Goal: Communication & Community: Ask a question

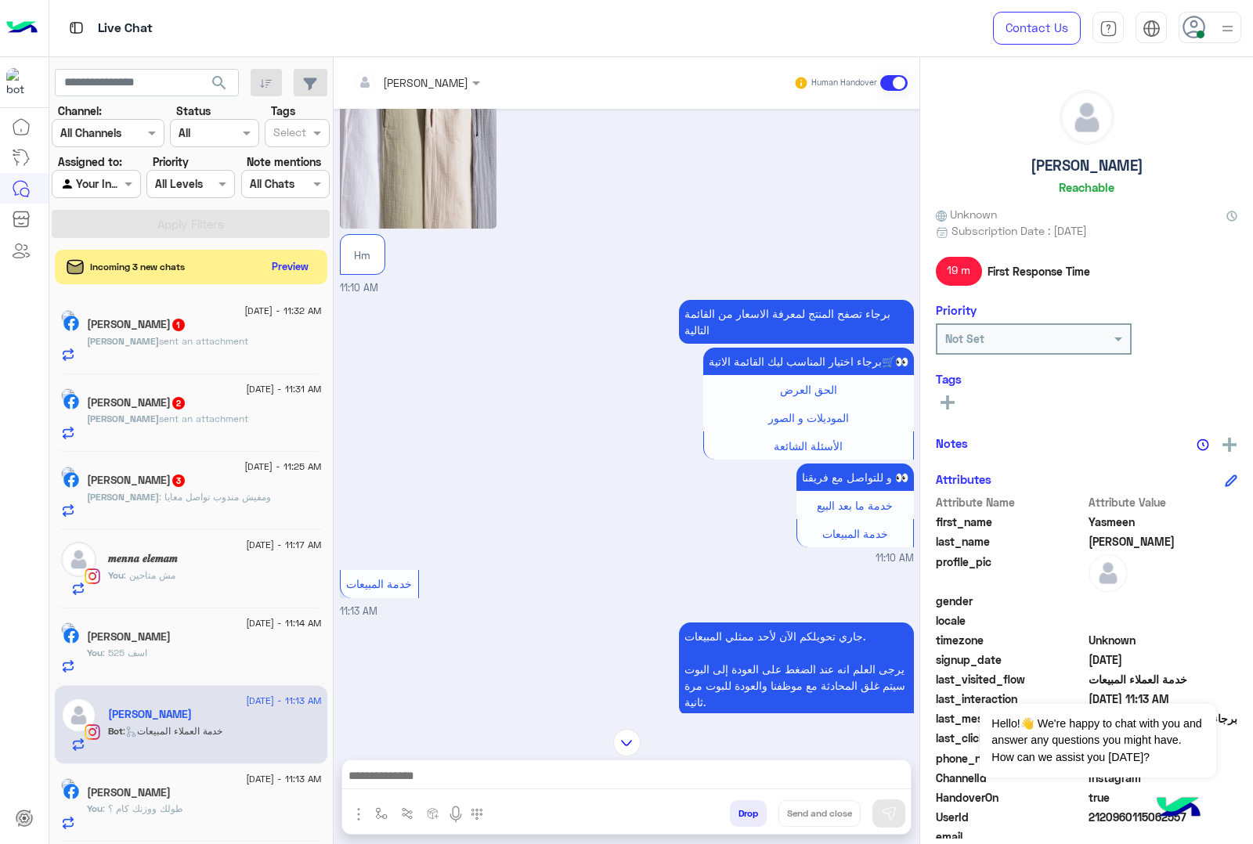
scroll to position [2856, 0]
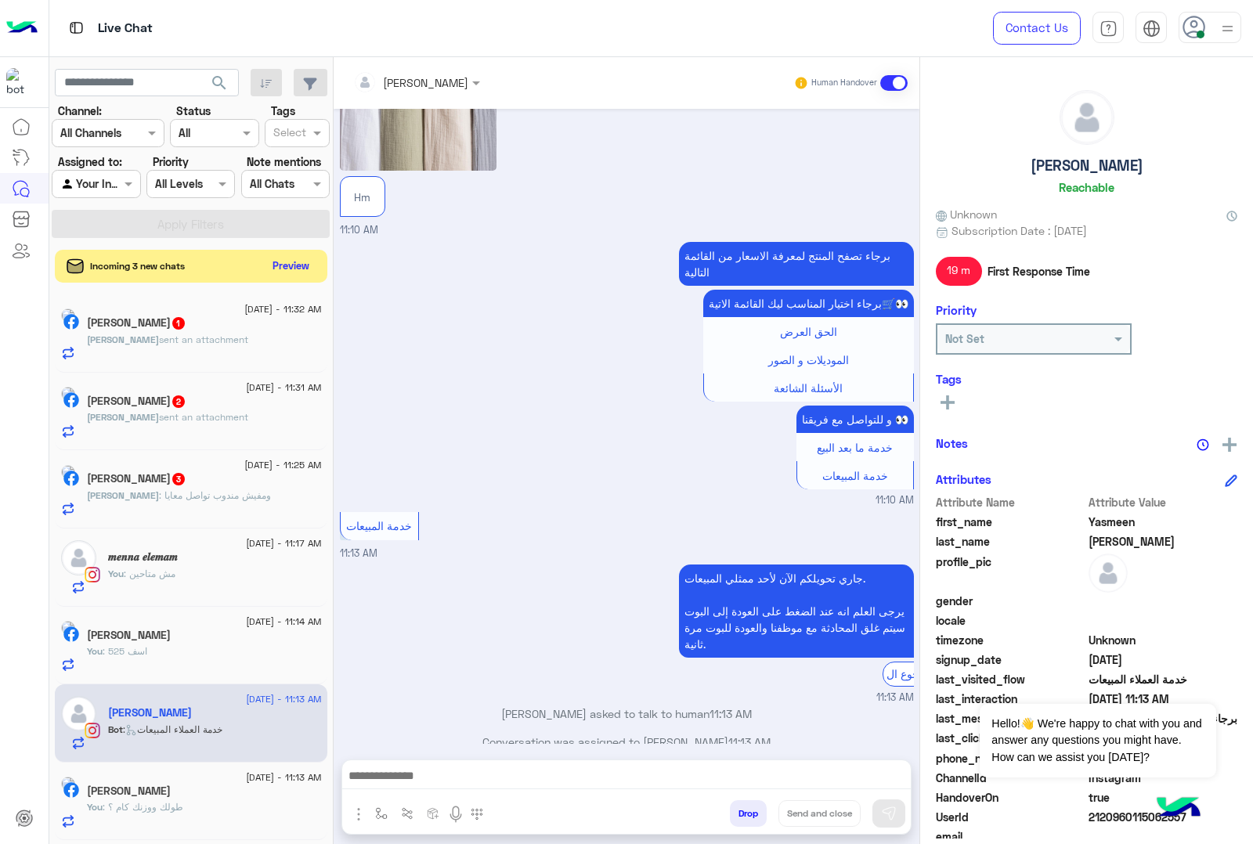
click at [280, 269] on button "Preview" at bounding box center [291, 265] width 49 height 21
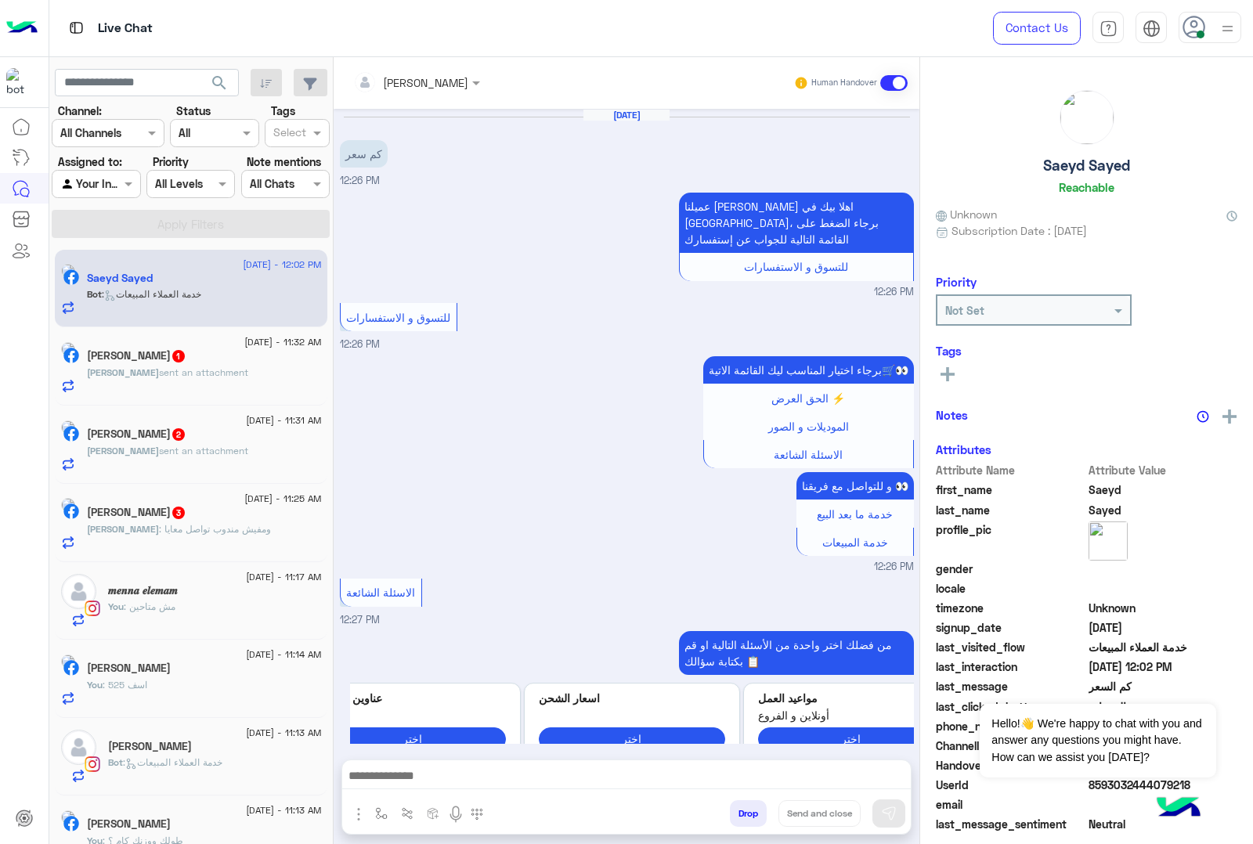
scroll to position [2088, 0]
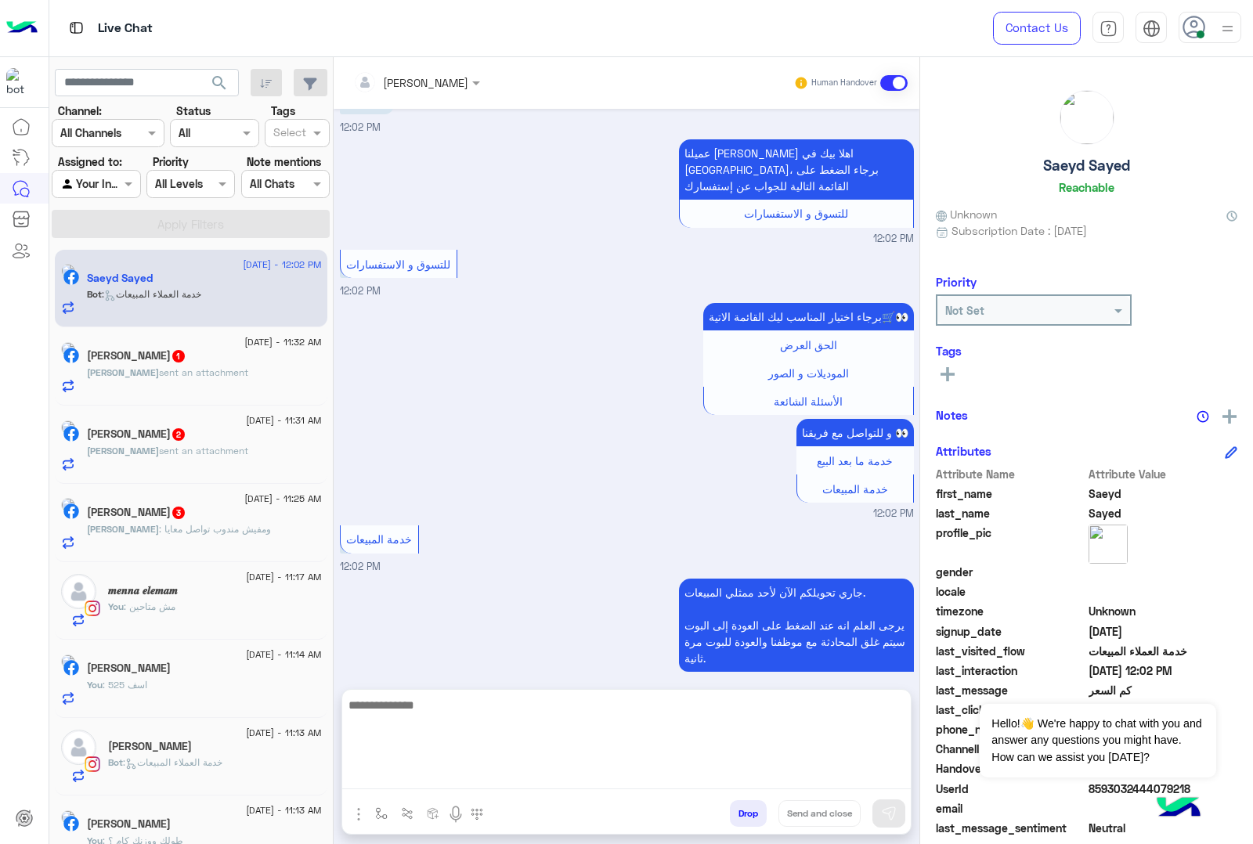
click at [370, 781] on textarea at bounding box center [626, 742] width 569 height 94
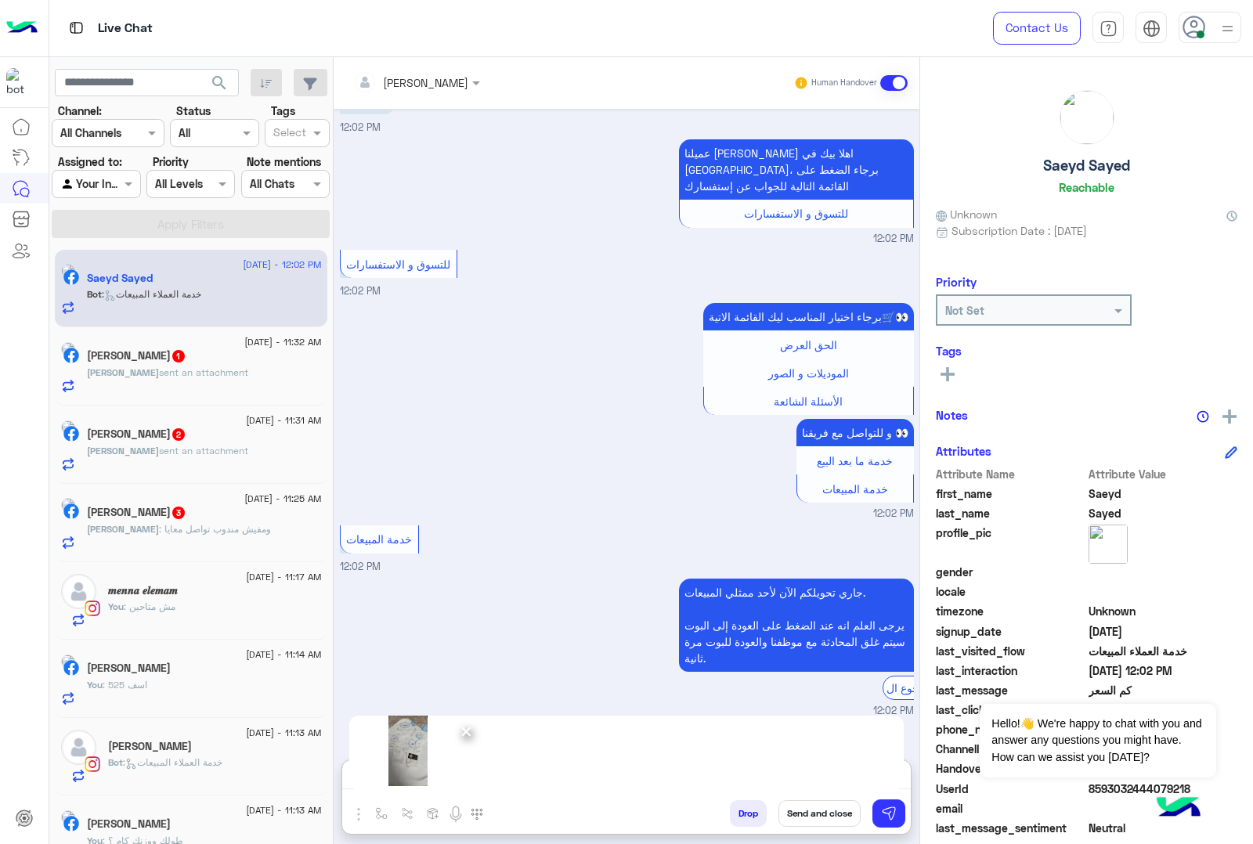
click at [471, 730] on span "×" at bounding box center [466, 730] width 15 height 35
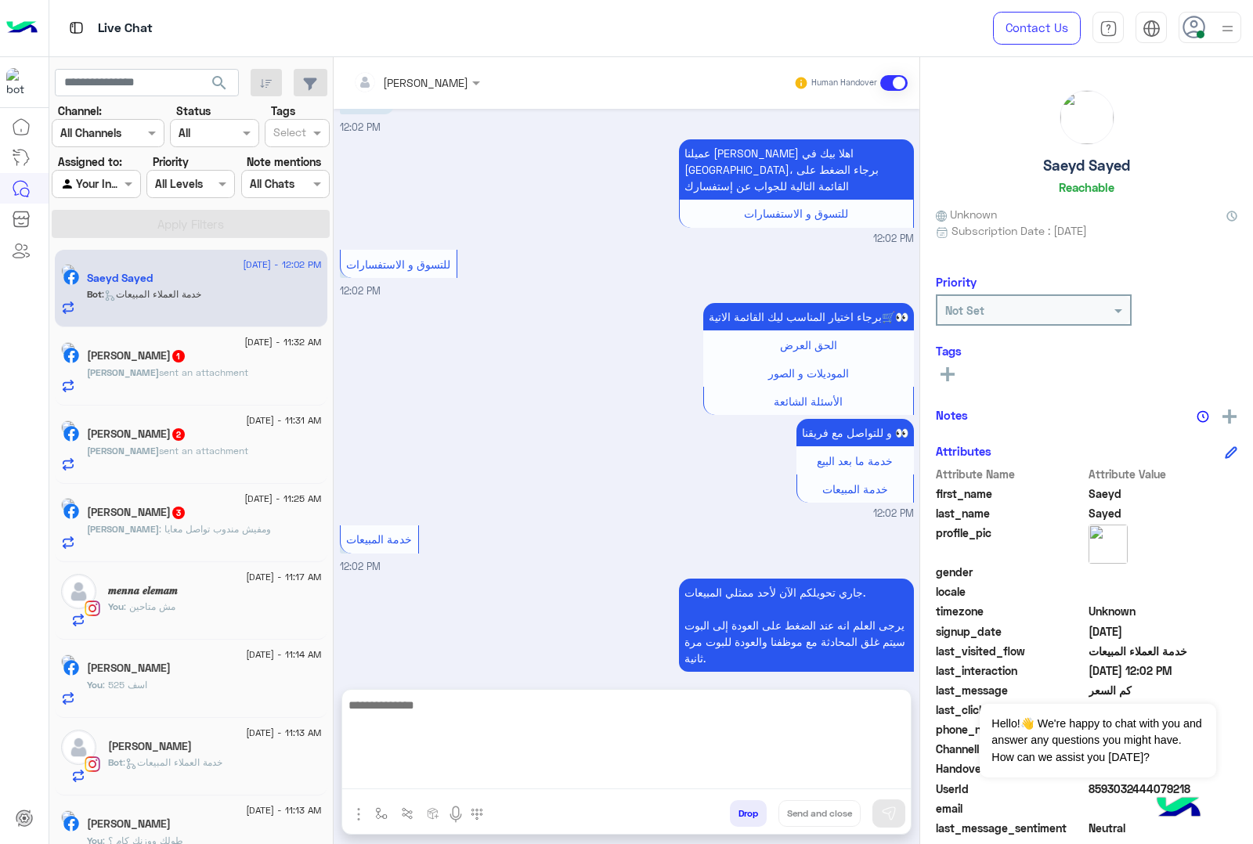
click at [386, 773] on textarea at bounding box center [626, 742] width 569 height 94
paste textarea "**********"
type textarea "**********"
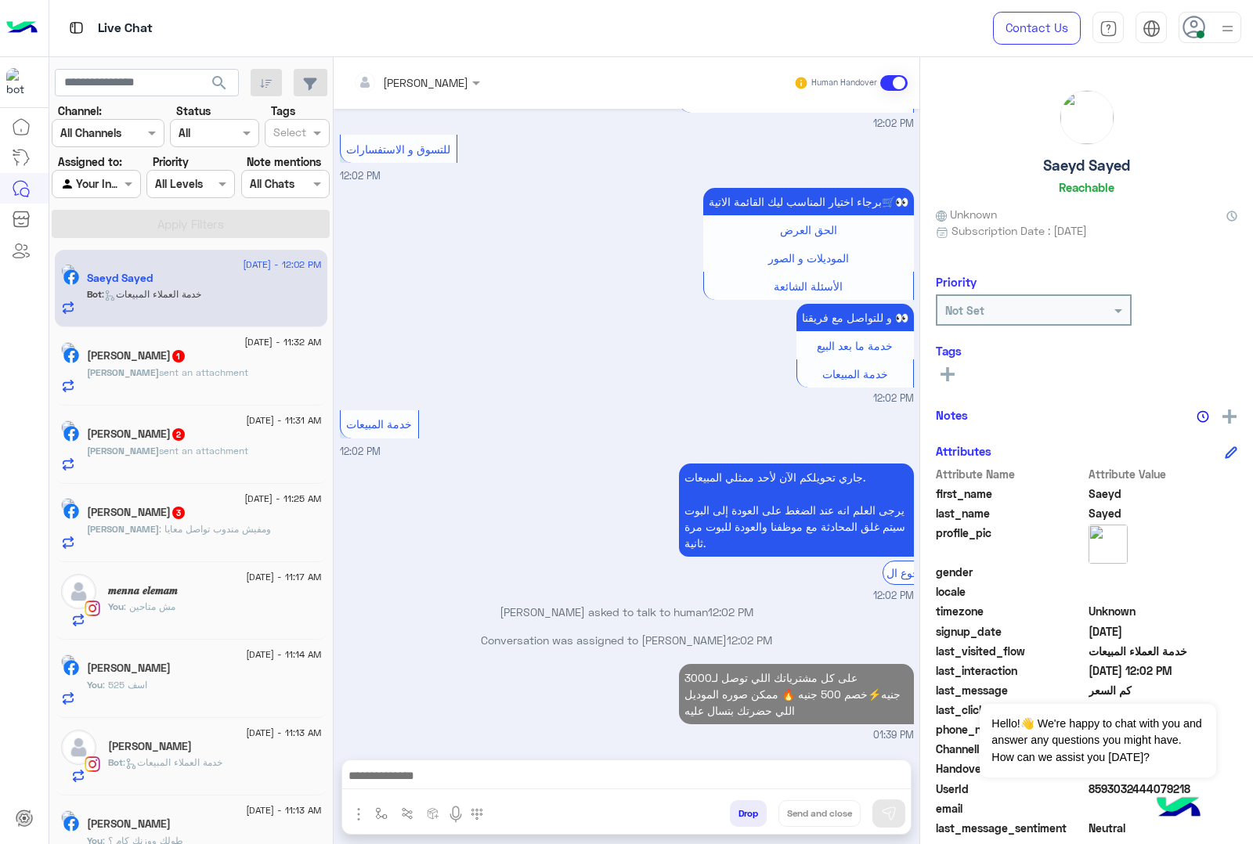
click at [169, 366] on p "[PERSON_NAME] sent an attachment" at bounding box center [167, 373] width 161 height 14
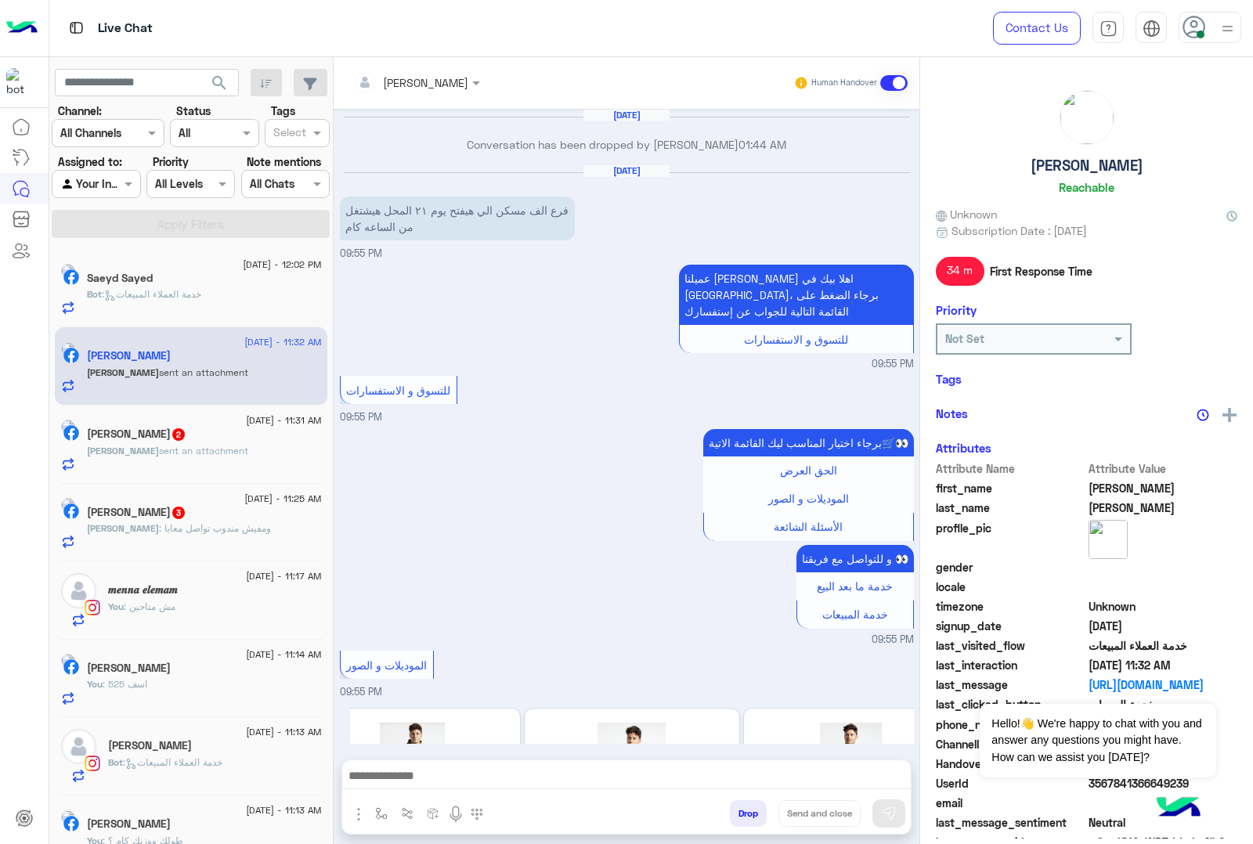
scroll to position [1807, 0]
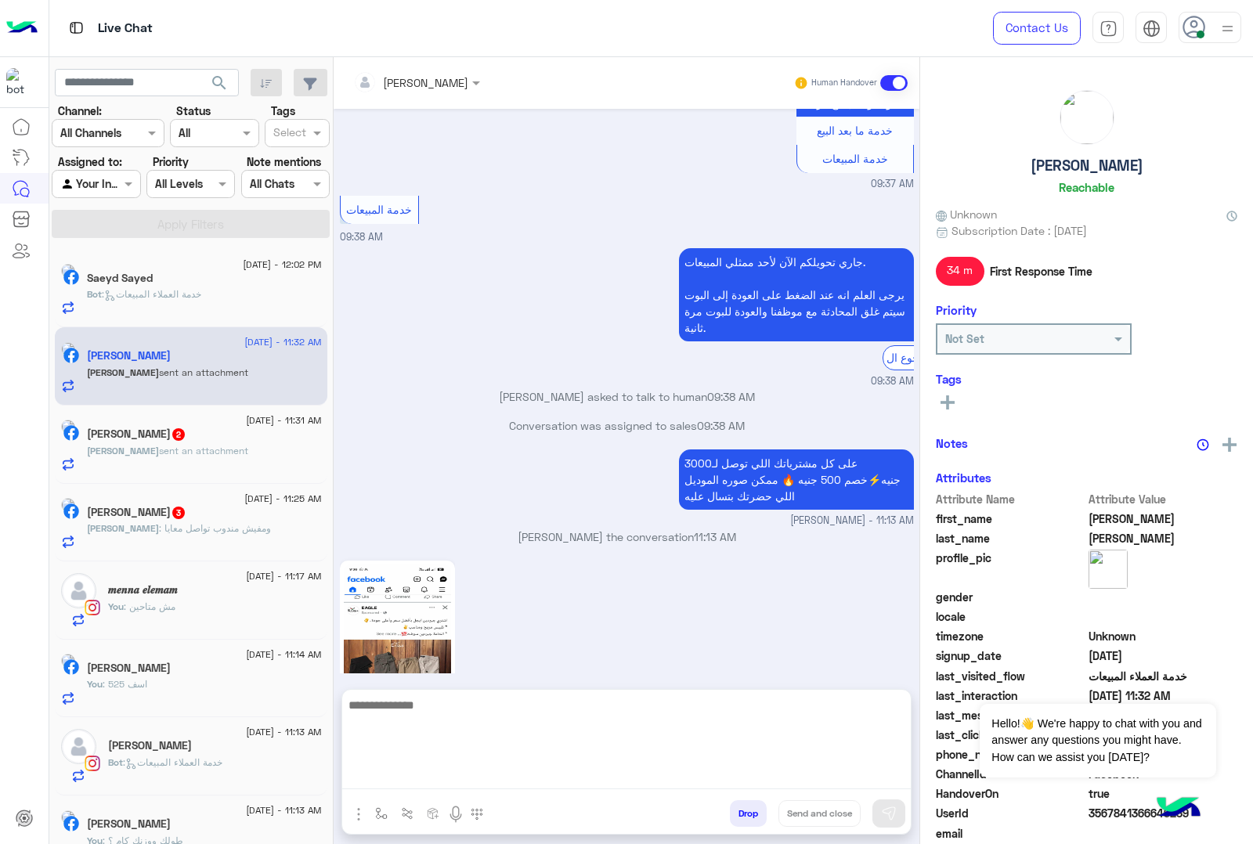
click at [436, 770] on textarea at bounding box center [626, 742] width 569 height 94
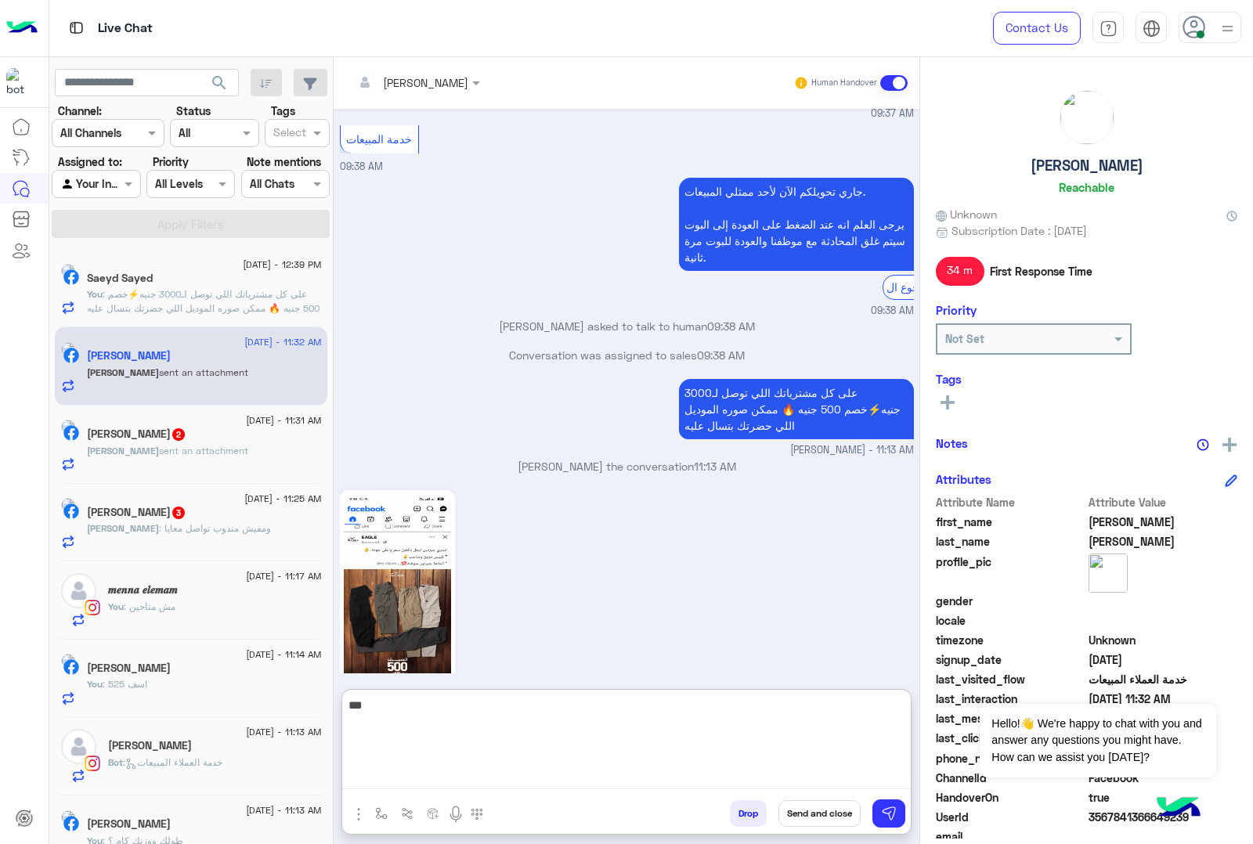
type textarea "***"
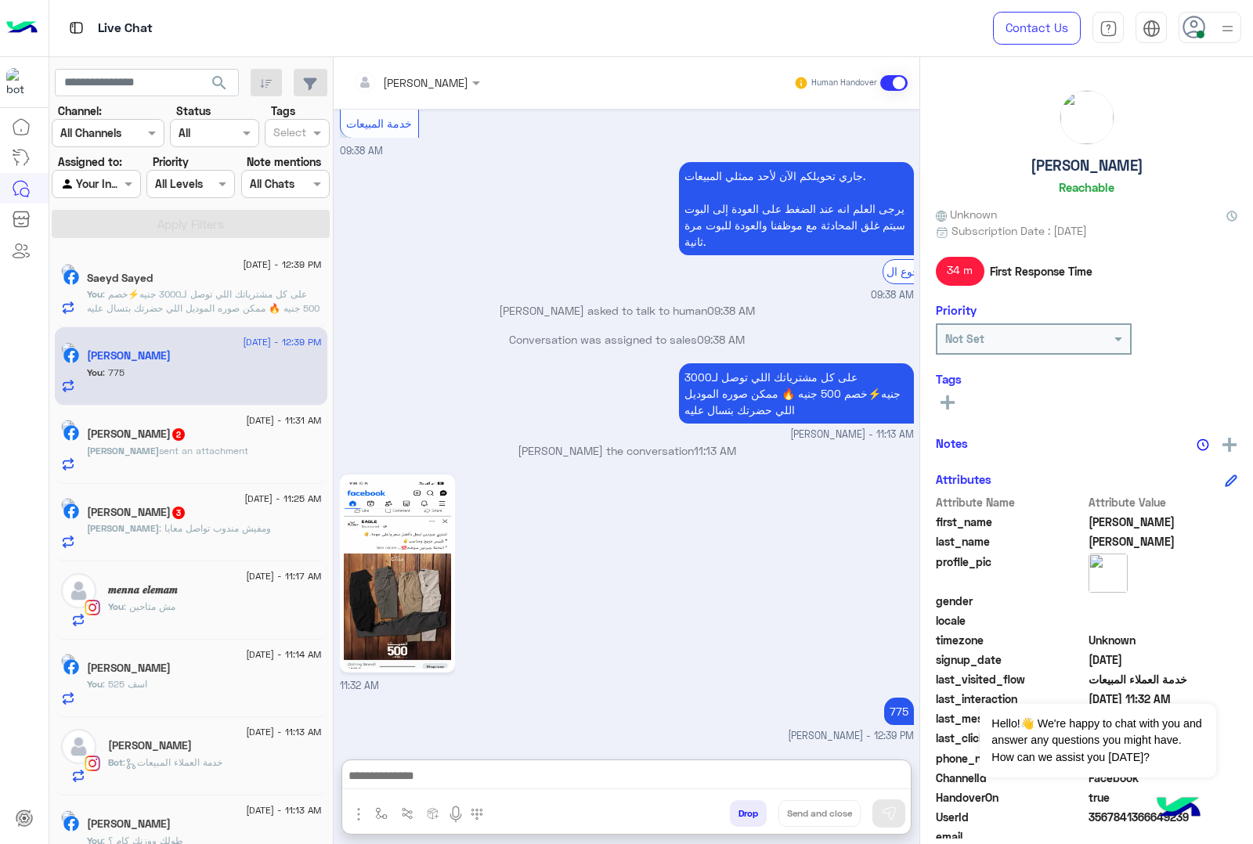
click at [178, 457] on span "sent an attachment" at bounding box center [203, 451] width 89 height 12
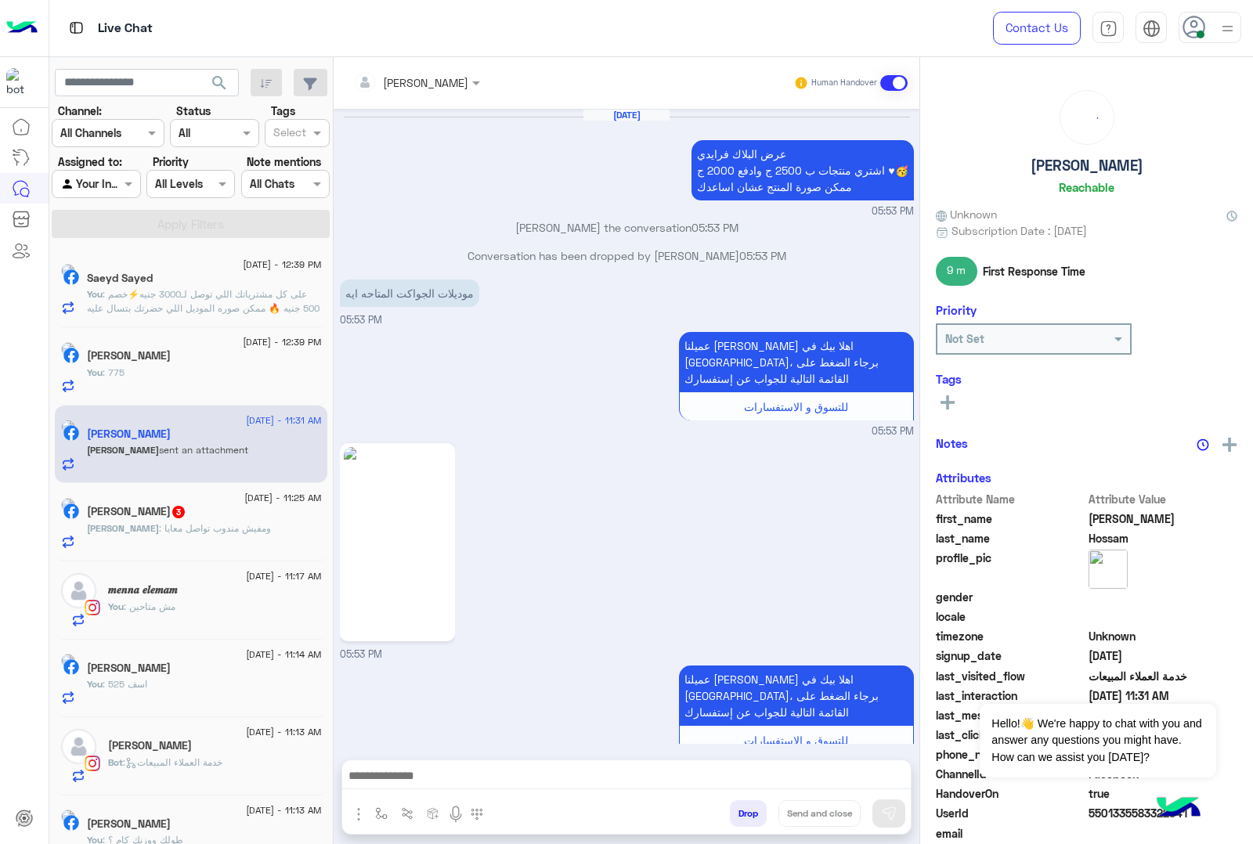
scroll to position [2273, 0]
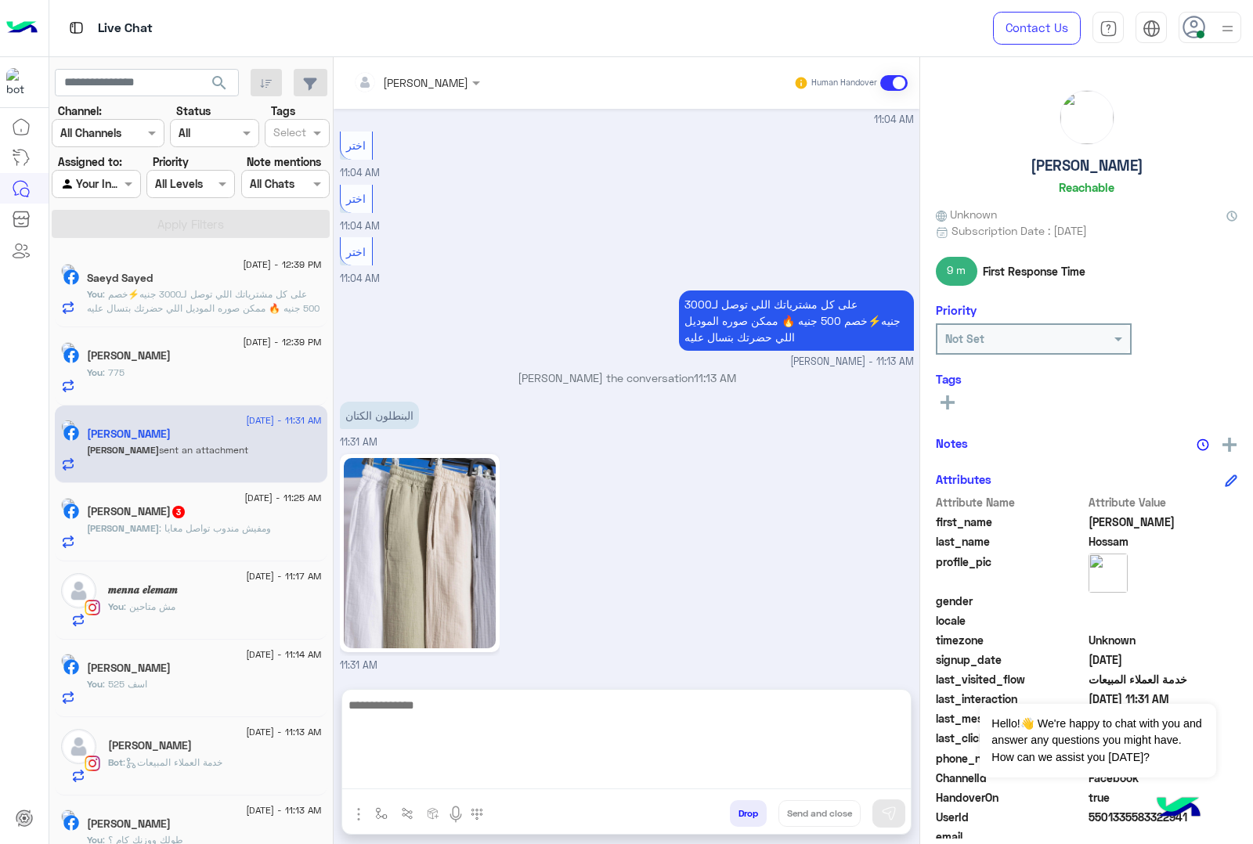
click at [416, 789] on textarea at bounding box center [626, 742] width 569 height 94
type textarea "**********"
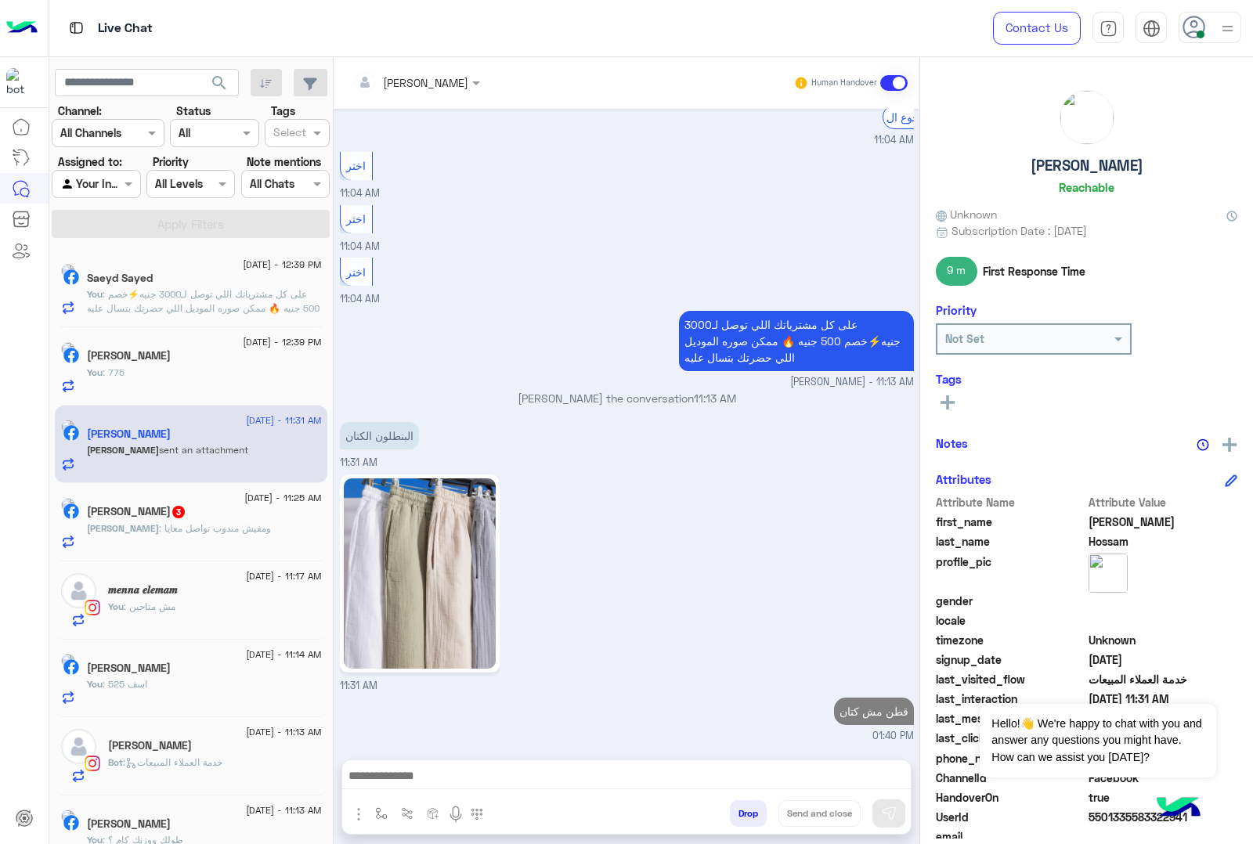
click at [221, 527] on span ": ومفيش مندوب تواصل معايا" at bounding box center [215, 528] width 112 height 12
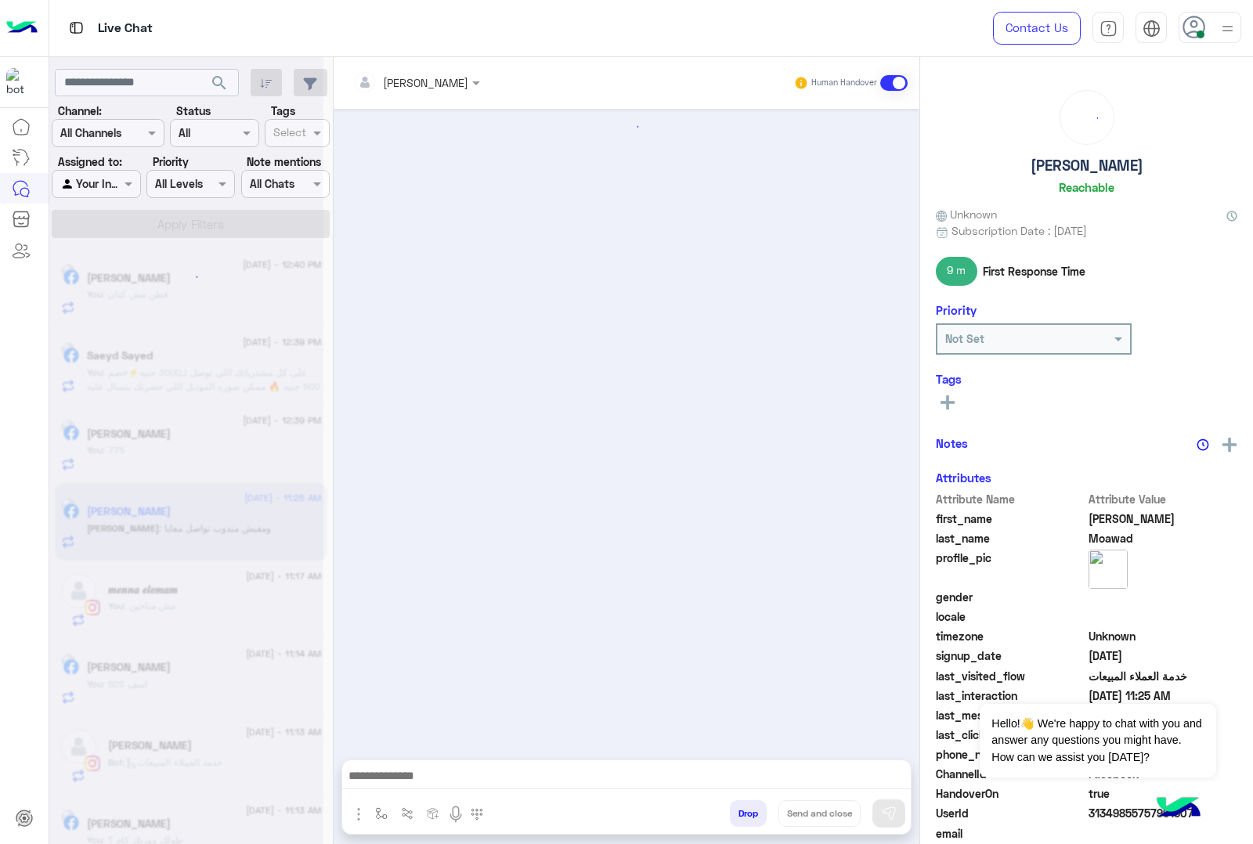
scroll to position [362, 0]
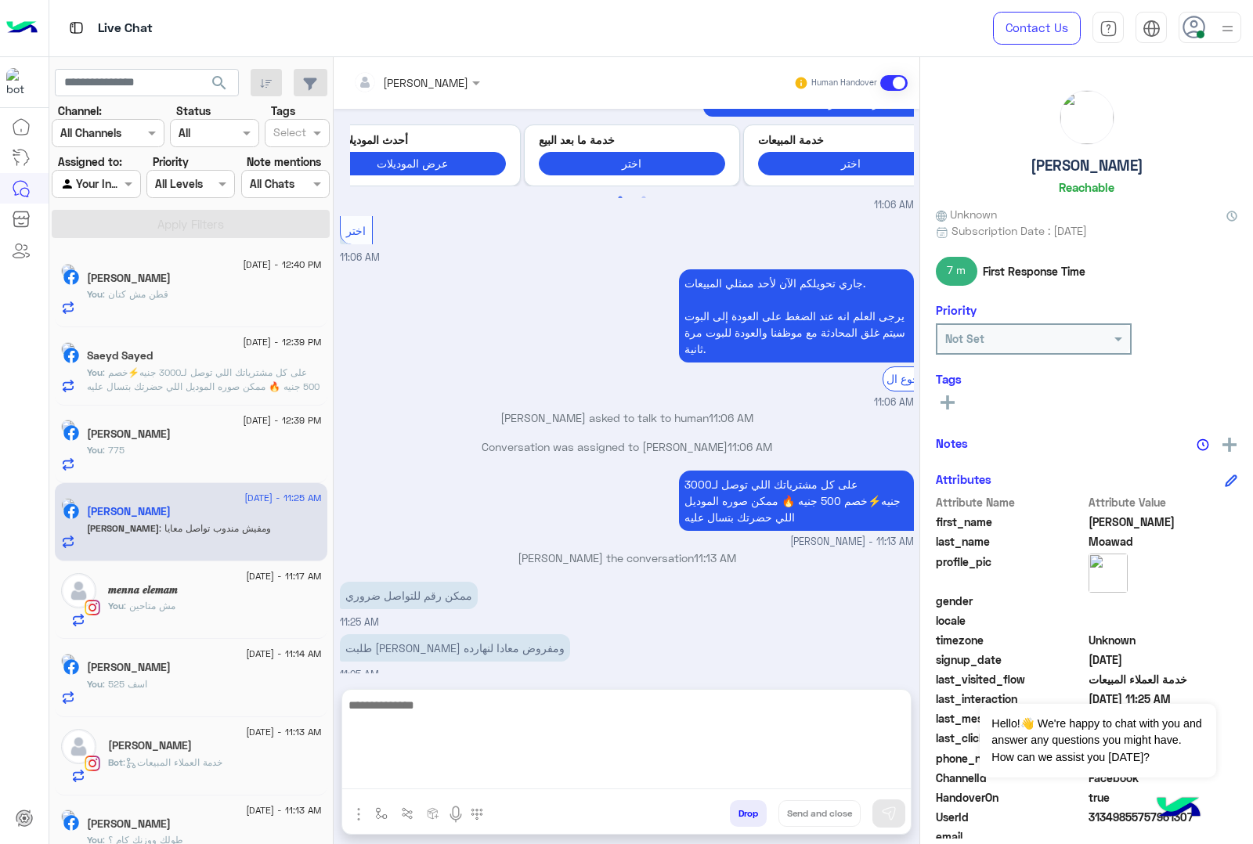
click at [436, 785] on textarea at bounding box center [626, 742] width 569 height 94
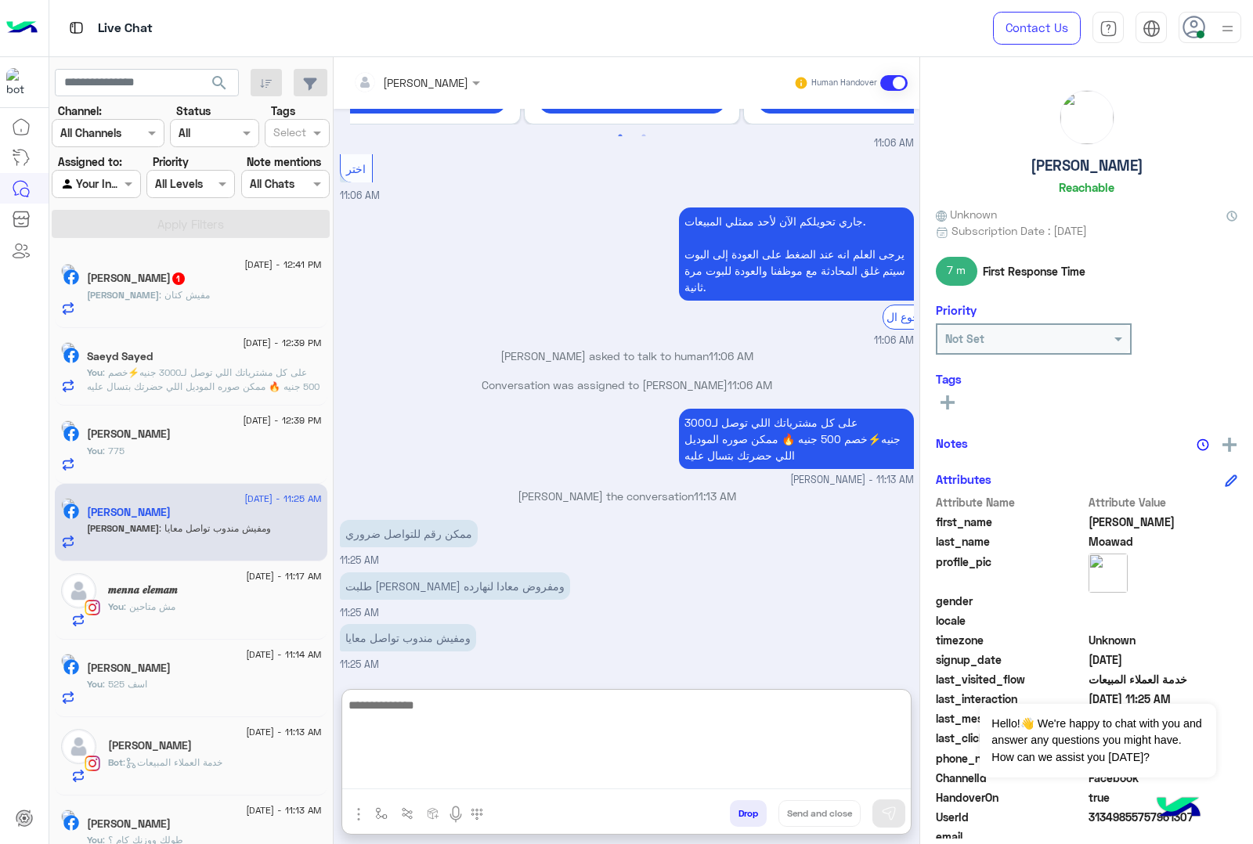
scroll to position [432, 0]
click at [407, 709] on textarea at bounding box center [626, 742] width 569 height 94
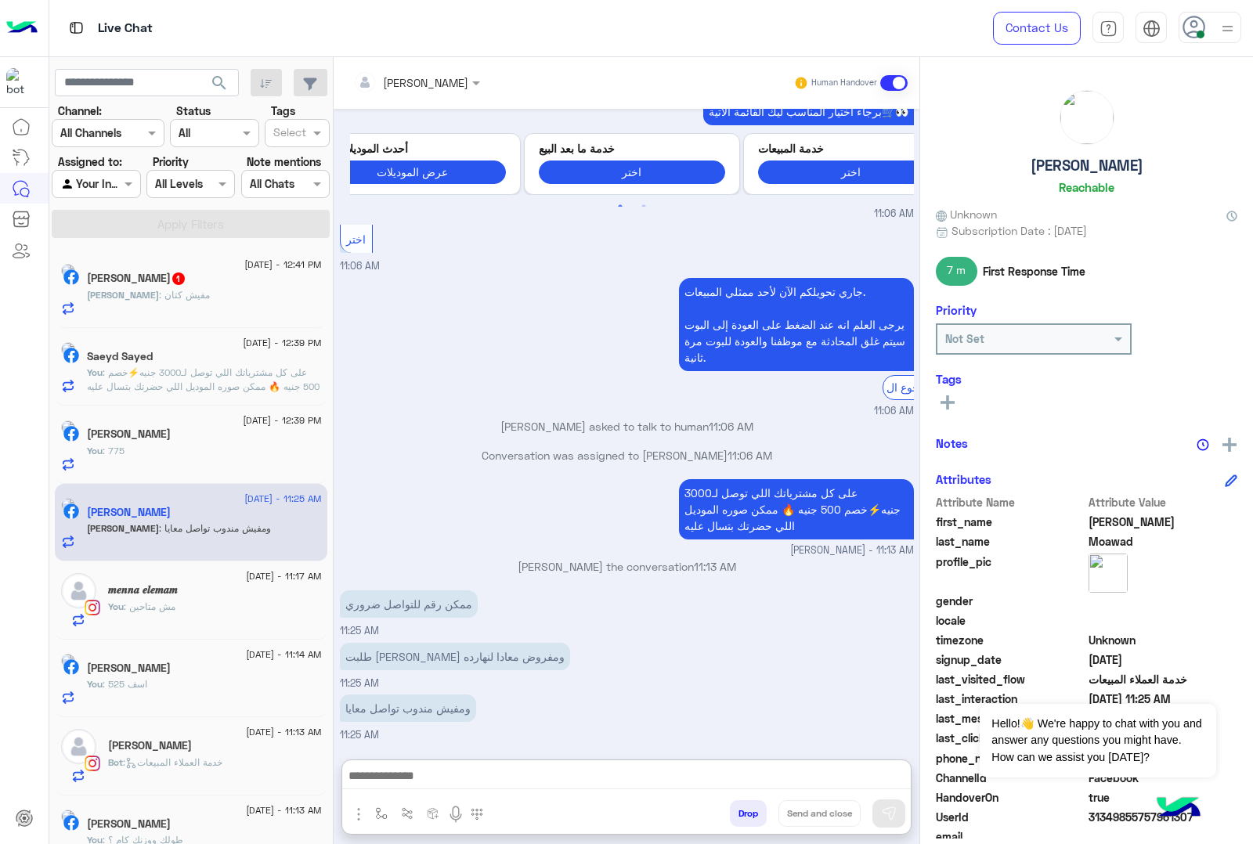
click at [439, 78] on input "text" at bounding box center [395, 82] width 85 height 16
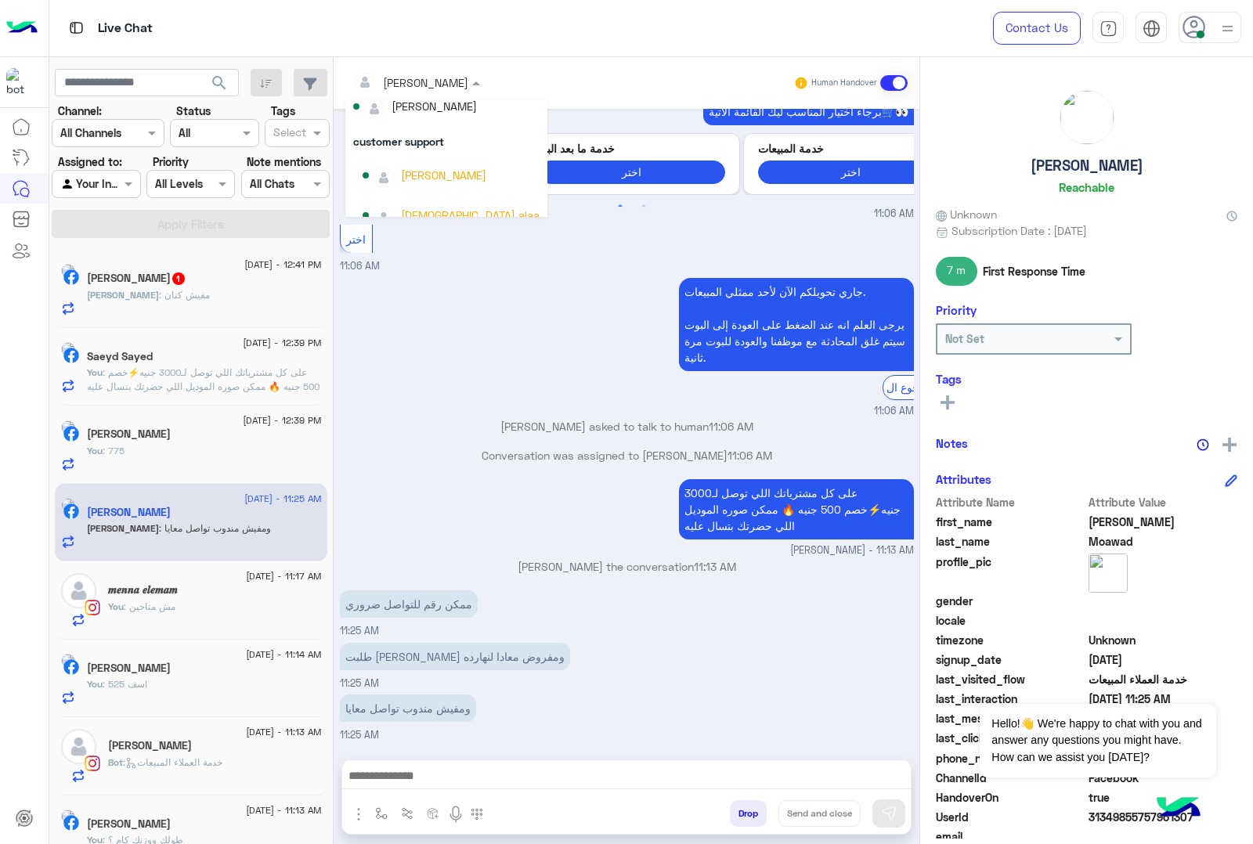
scroll to position [99, 0]
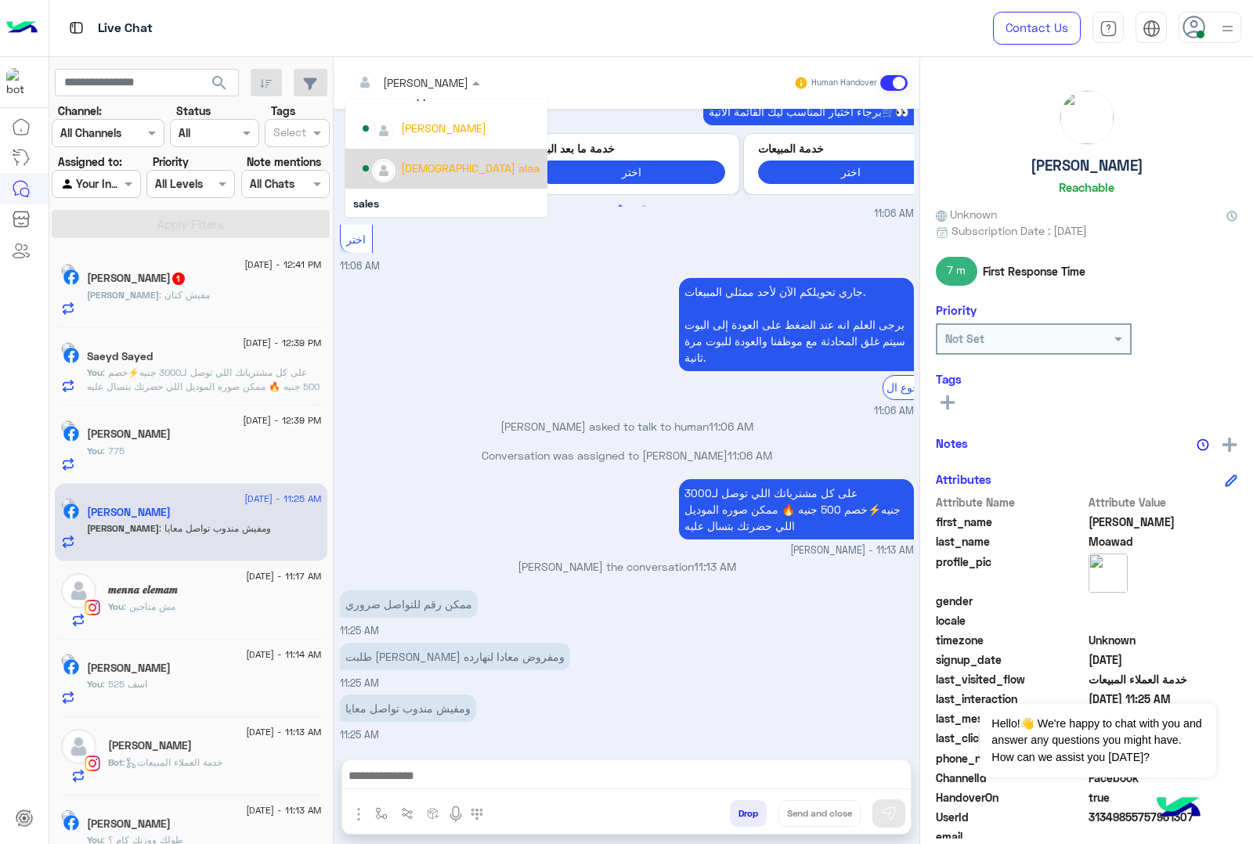
click at [410, 172] on div "[DEMOGRAPHIC_DATA] alaa" at bounding box center [470, 168] width 139 height 16
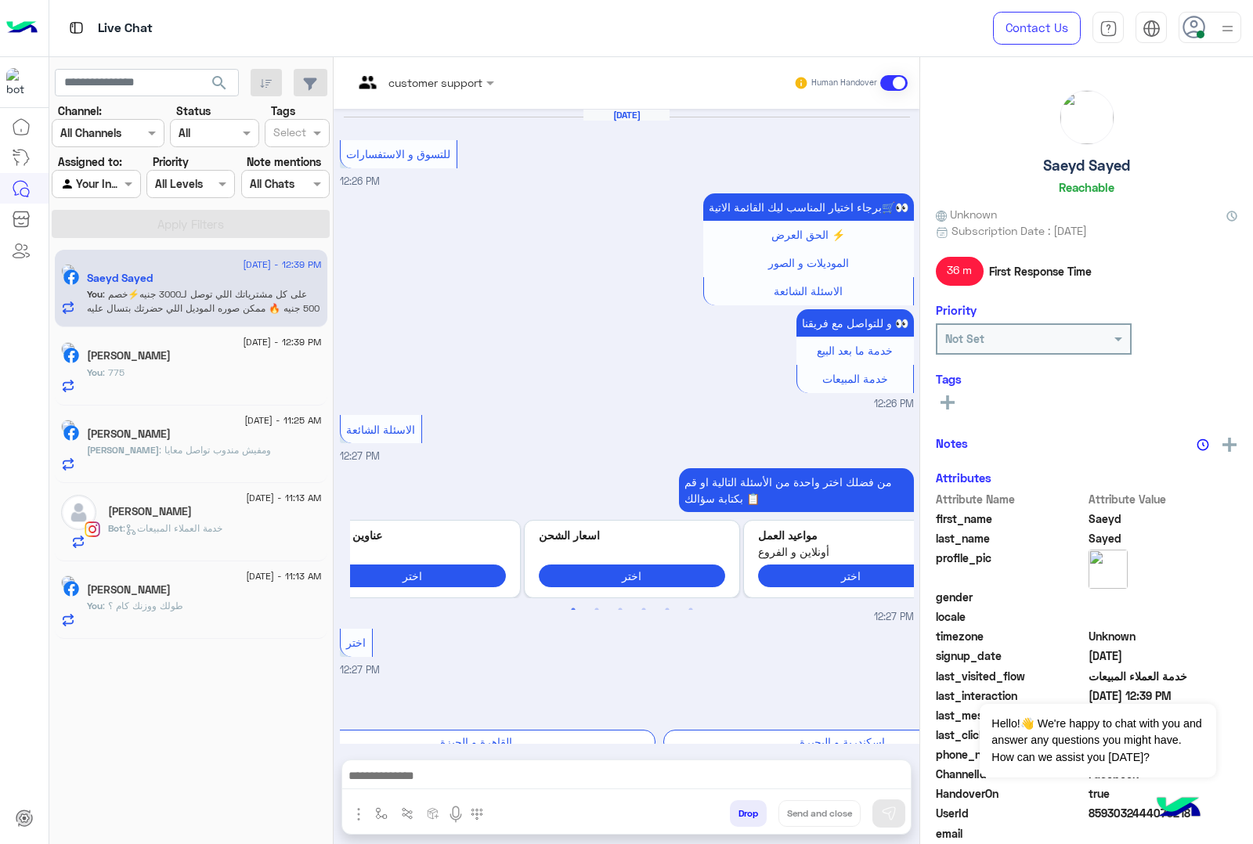
scroll to position [2053, 0]
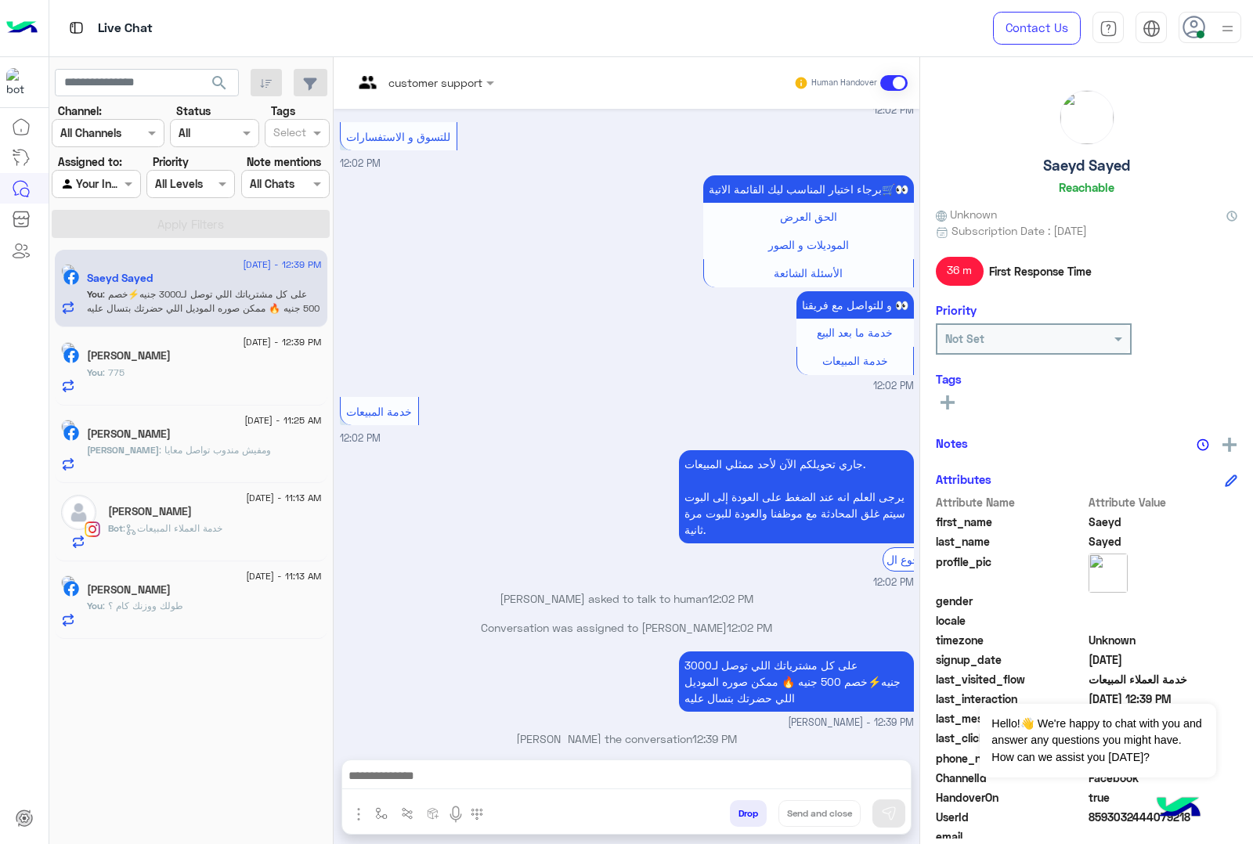
click at [202, 451] on span ": ومفيش مندوب تواصل معايا" at bounding box center [215, 450] width 112 height 12
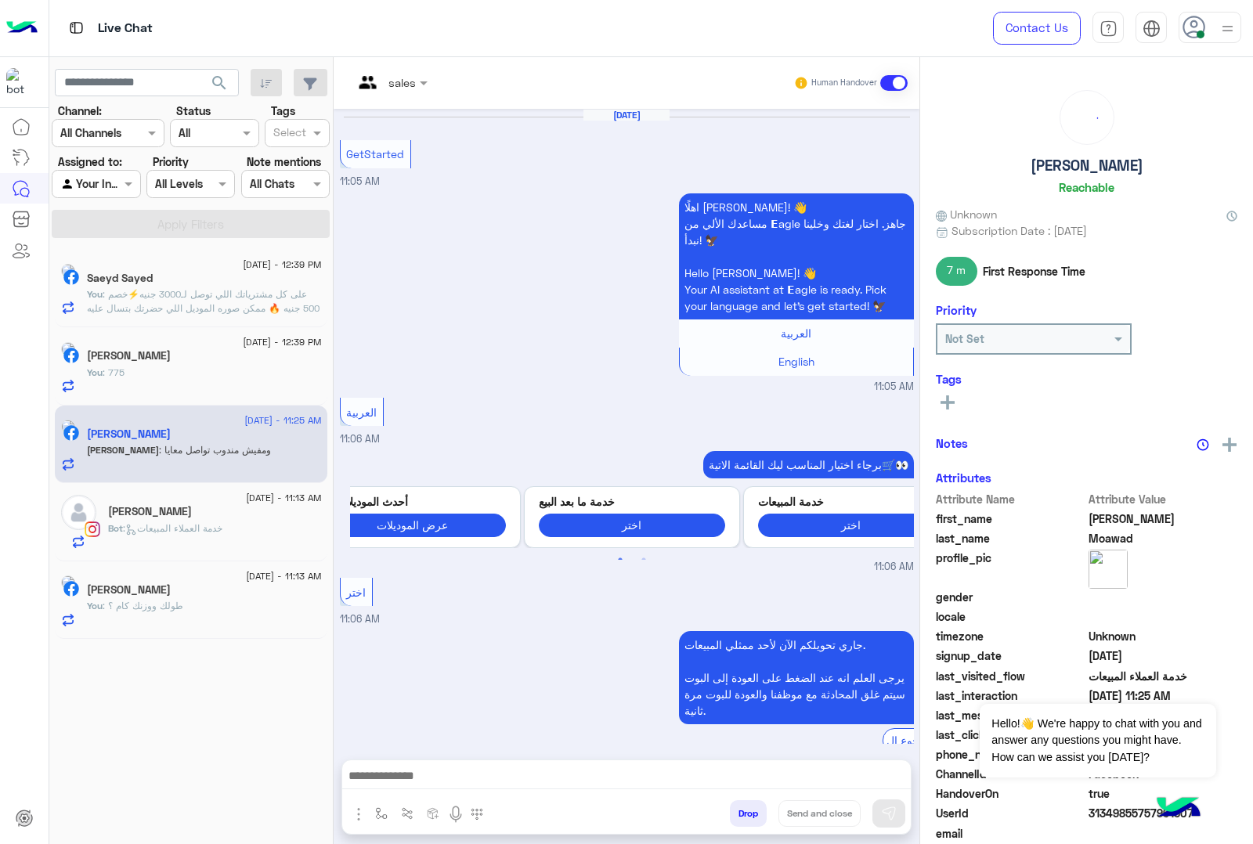
scroll to position [390, 0]
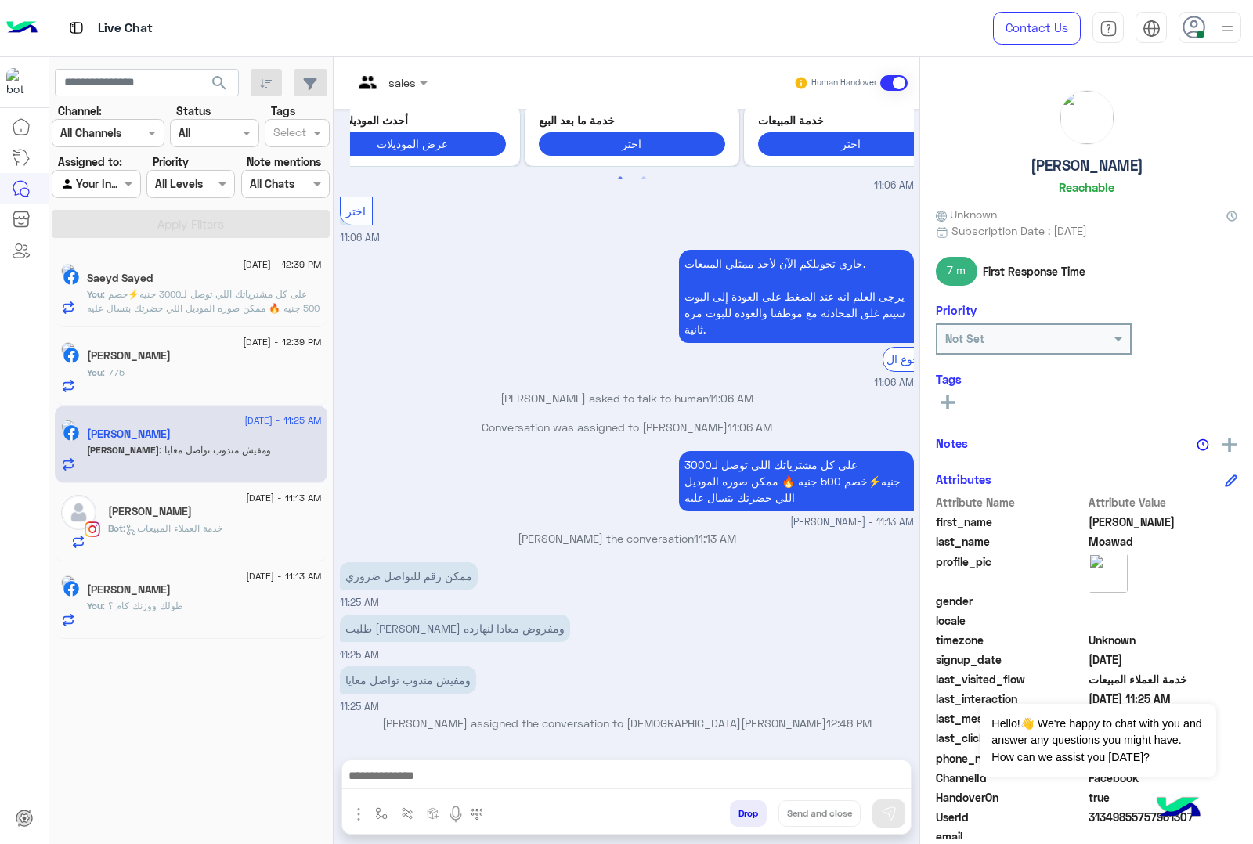
click at [540, 505] on div "على كل مشترياتك اللي توصل لـ3000 جنيه⚡خصم 500 جنيه 🔥 ممكن صوره الموديل اللي حضر…" at bounding box center [627, 488] width 574 height 83
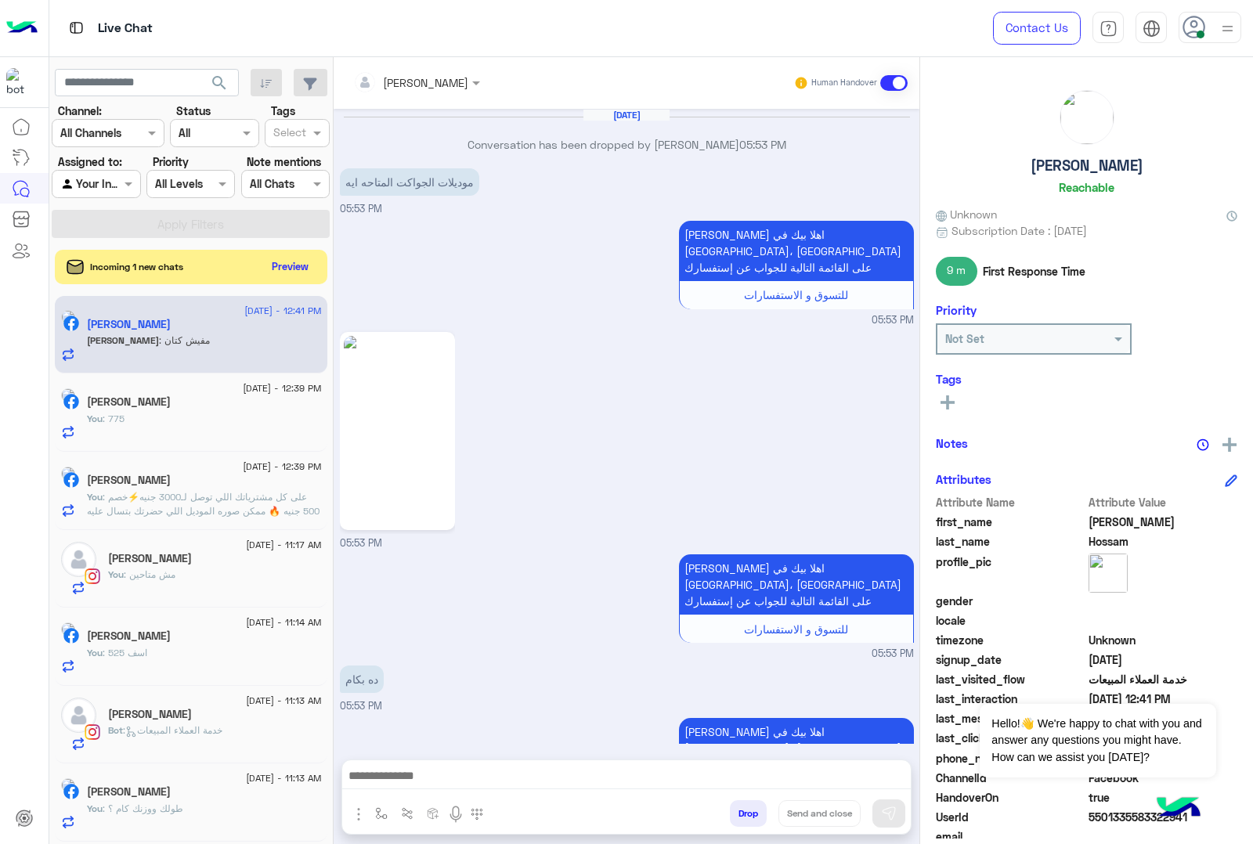
scroll to position [2254, 0]
